Goal: Task Accomplishment & Management: Manage account settings

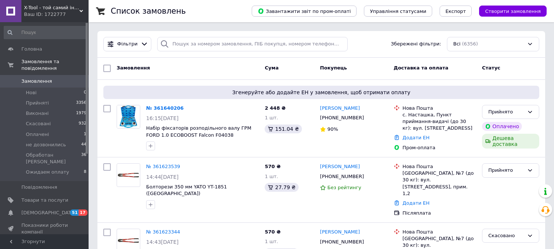
scroll to position [41, 0]
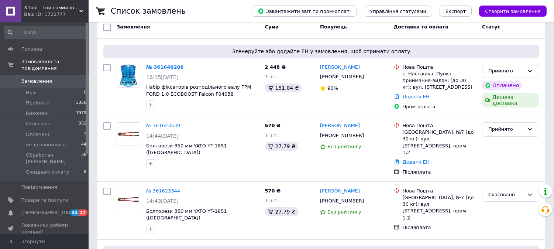
click at [52, 7] on span "X-Tool - той самий інструмент!" at bounding box center [51, 7] width 55 height 7
